Goal: Find specific page/section: Find specific page/section

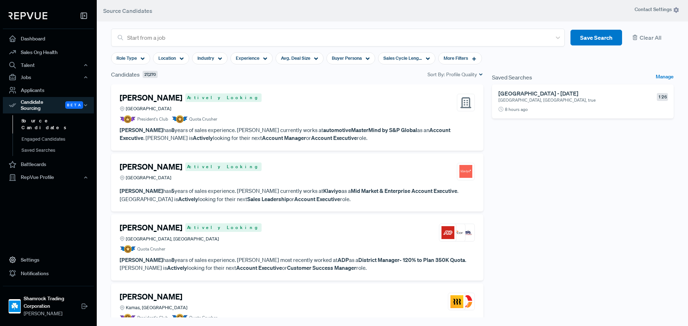
click at [555, 94] on h6 "[GEOGRAPHIC_DATA] - [DATE]" at bounding box center [571, 93] width 147 height 7
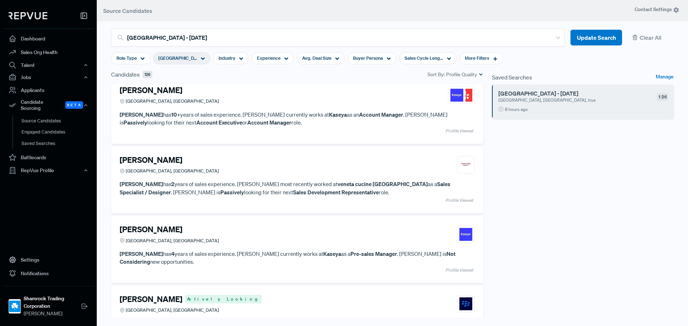
scroll to position [8119, 0]
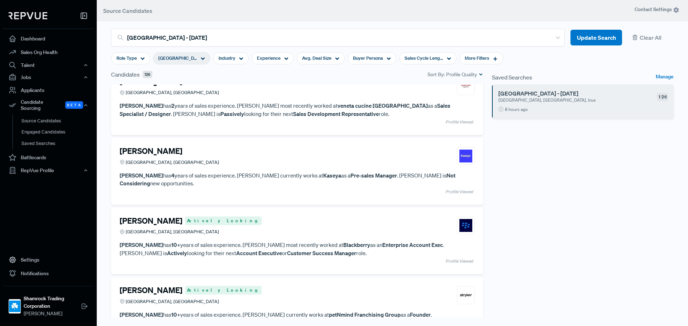
click at [252, 166] on div "[PERSON_NAME] [GEOGRAPHIC_DATA], [GEOGRAPHIC_DATA]" at bounding box center [297, 156] width 355 height 19
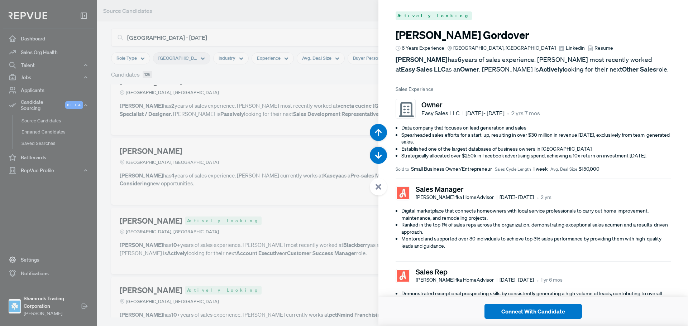
scroll to position [40148, 0]
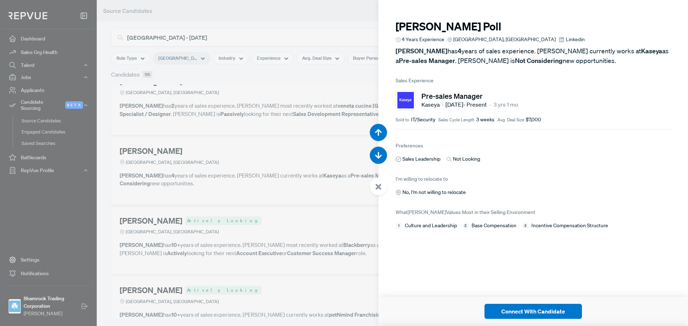
click at [286, 125] on div at bounding box center [344, 163] width 688 height 326
